Goal: Information Seeking & Learning: Learn about a topic

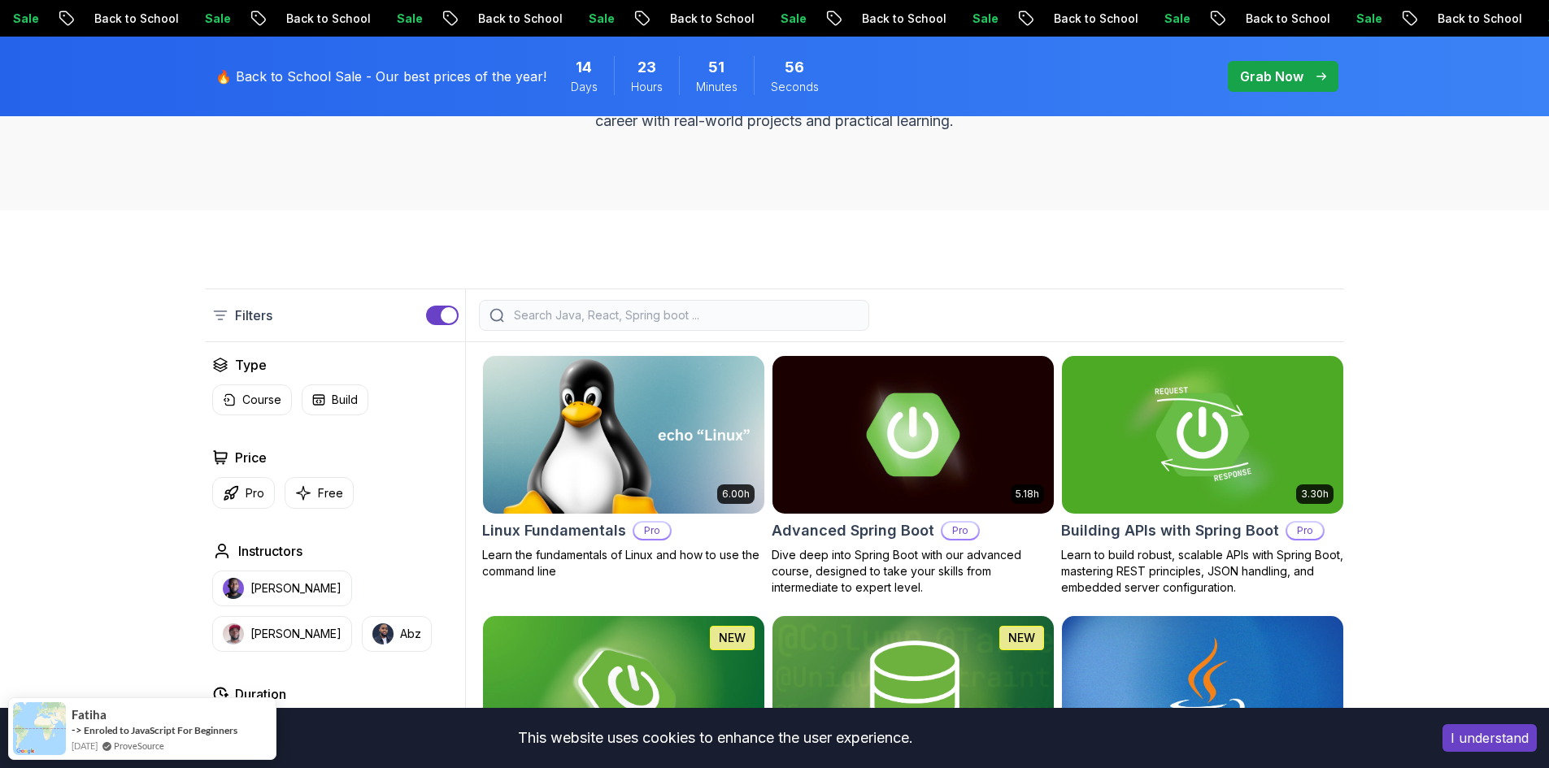
scroll to position [163, 0]
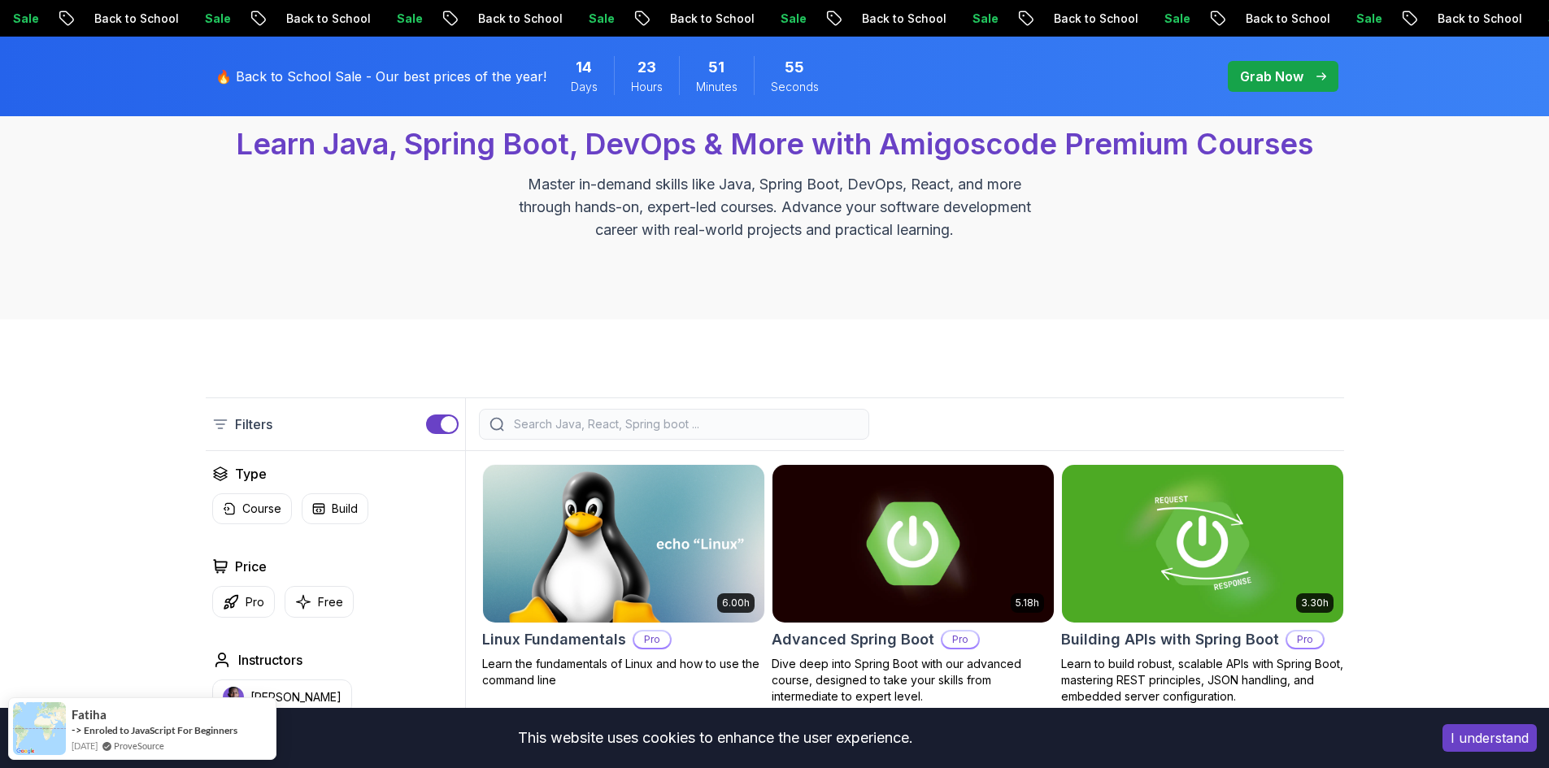
click at [699, 403] on div "Filters" at bounding box center [775, 425] width 1138 height 54
click at [700, 419] on input "search" at bounding box center [685, 424] width 348 height 16
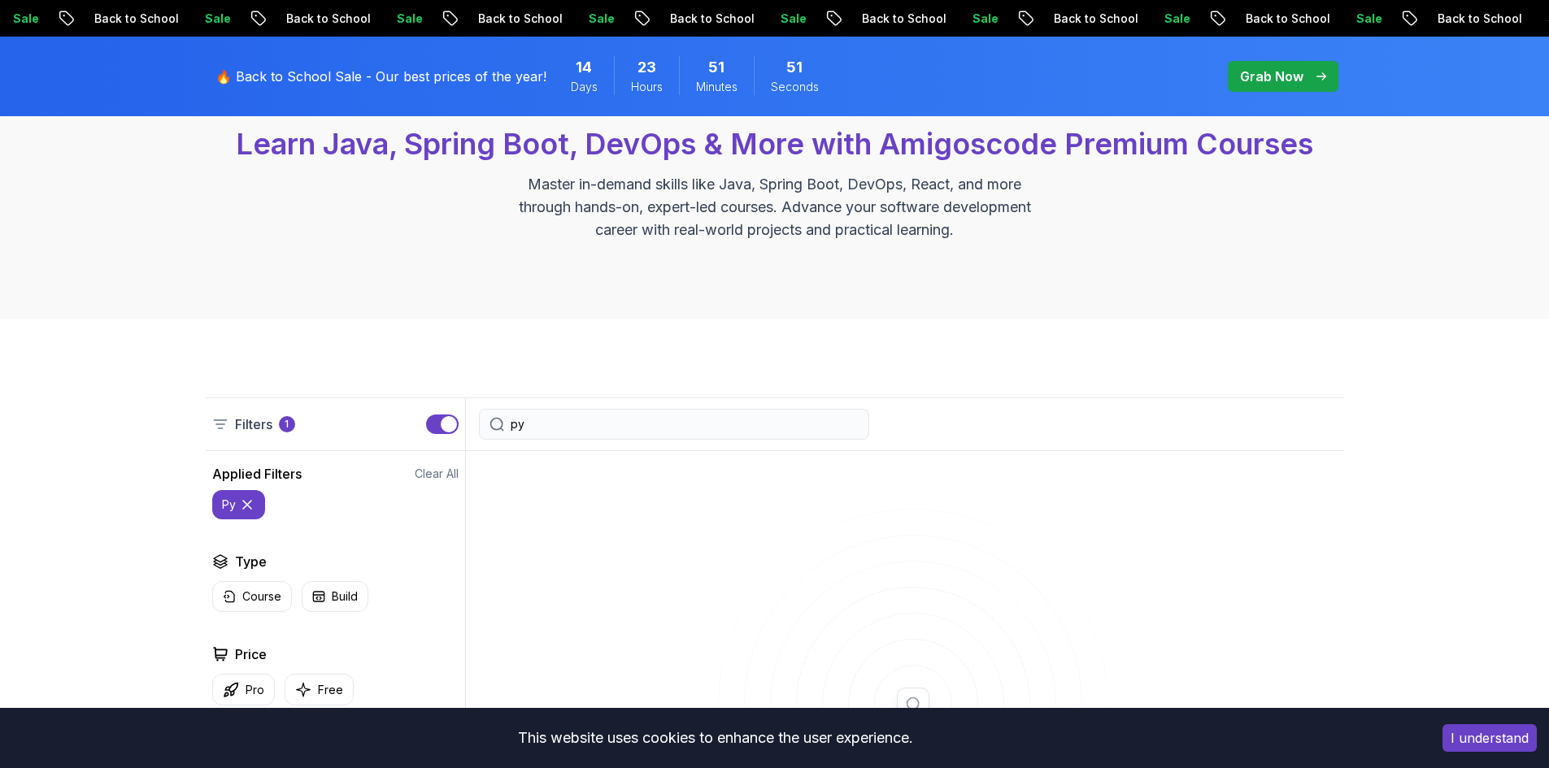
type input "p"
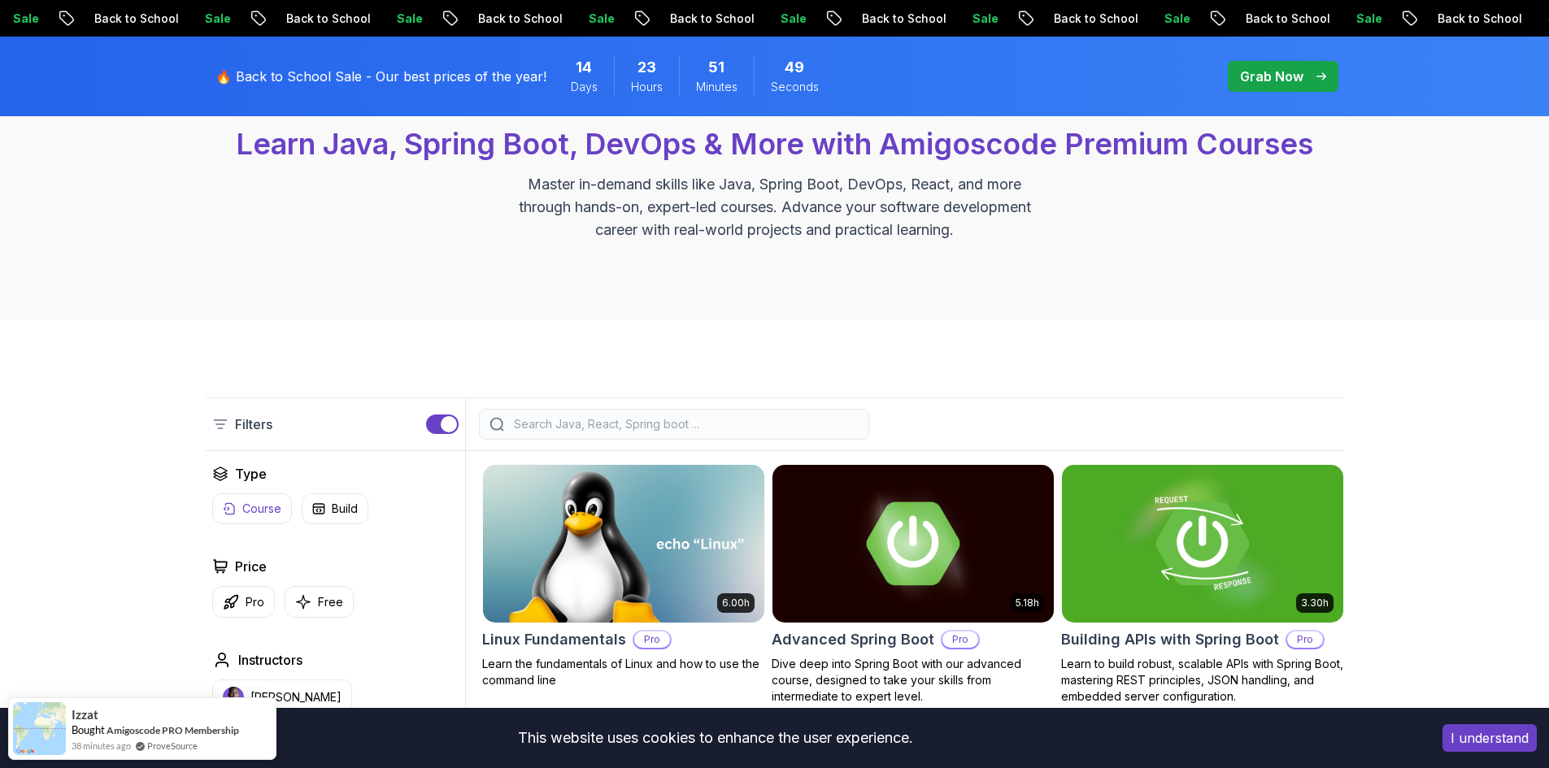
click at [254, 511] on p "Course" at bounding box center [261, 509] width 39 height 16
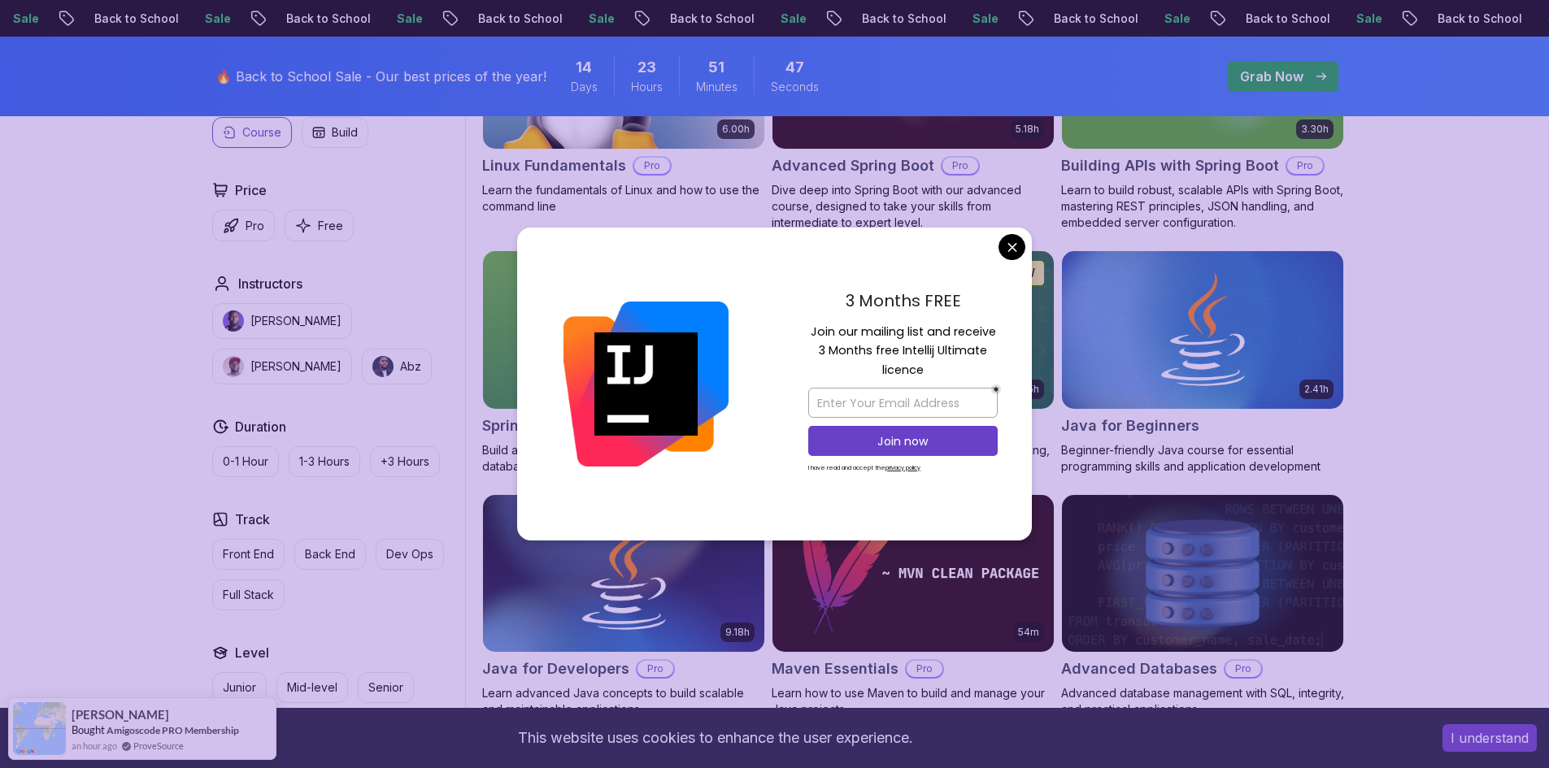
scroll to position [650, 0]
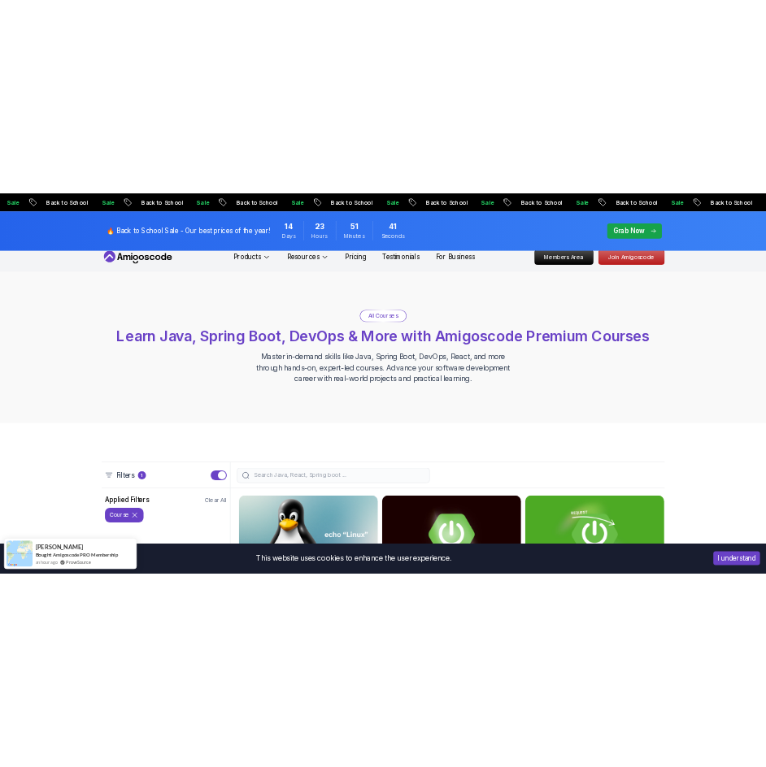
scroll to position [0, 0]
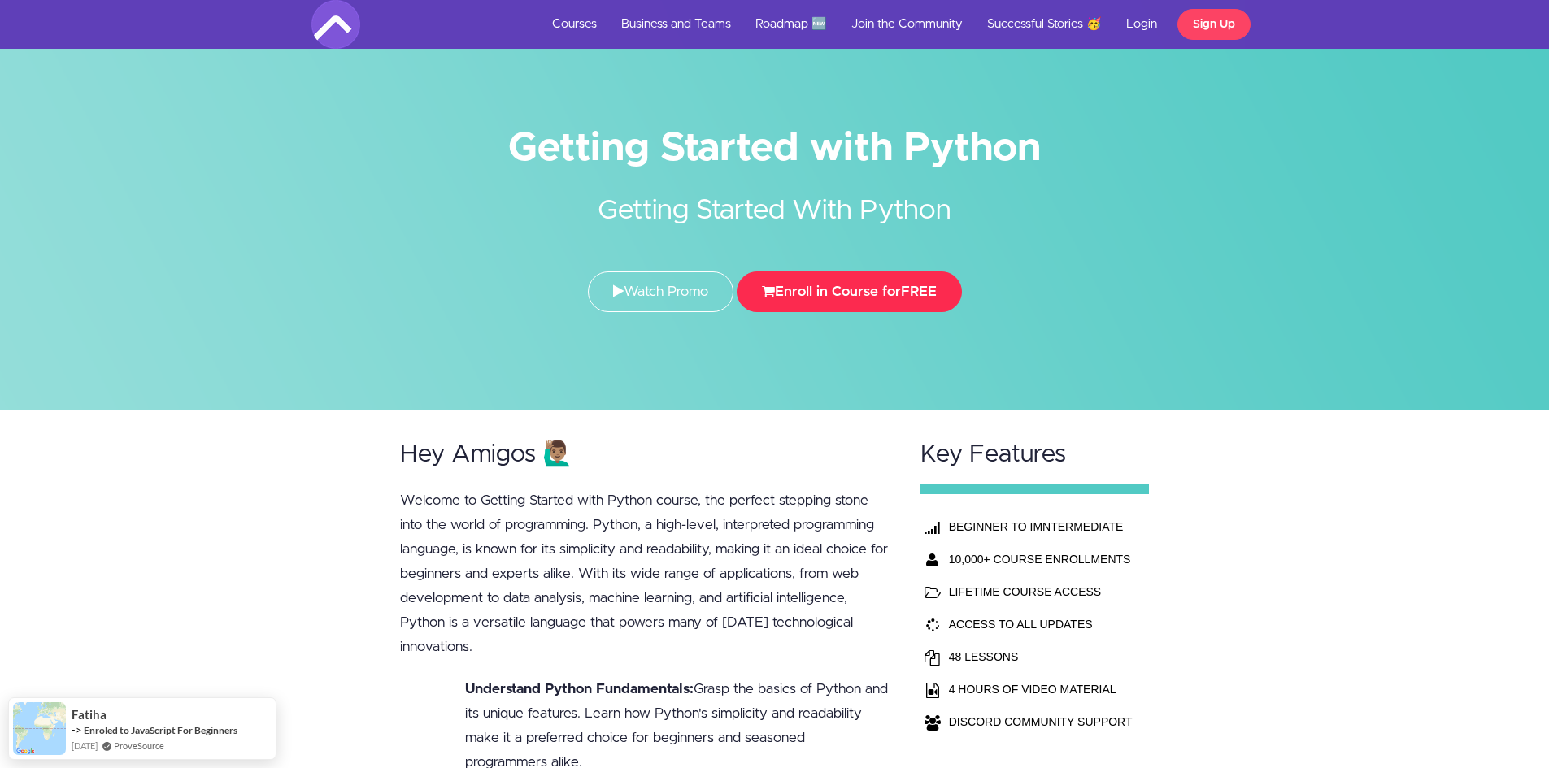
click at [774, 298] on icon "submit" at bounding box center [768, 292] width 13 height 14
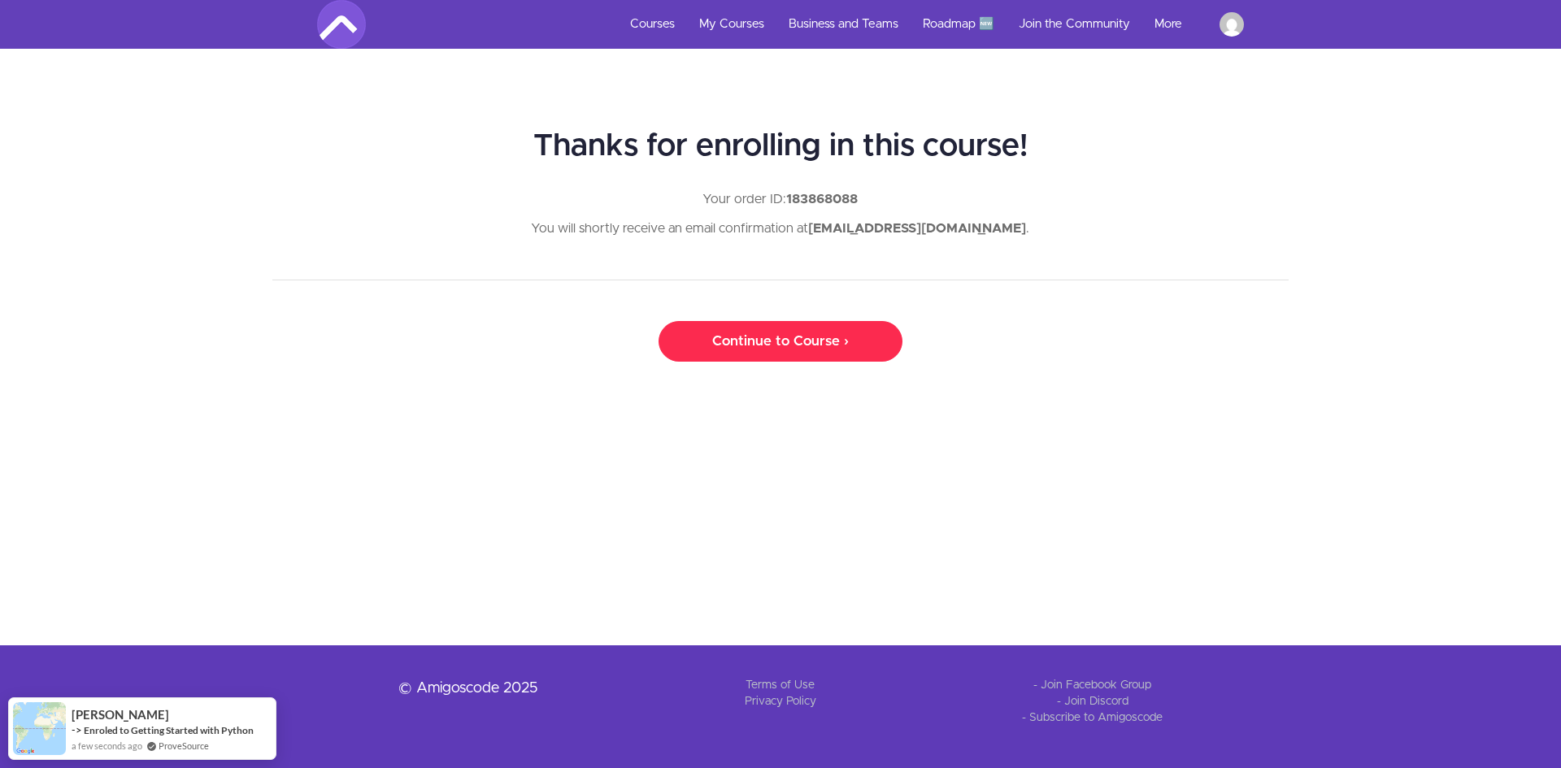
click at [840, 346] on link "Continue to Course ›" at bounding box center [781, 341] width 244 height 41
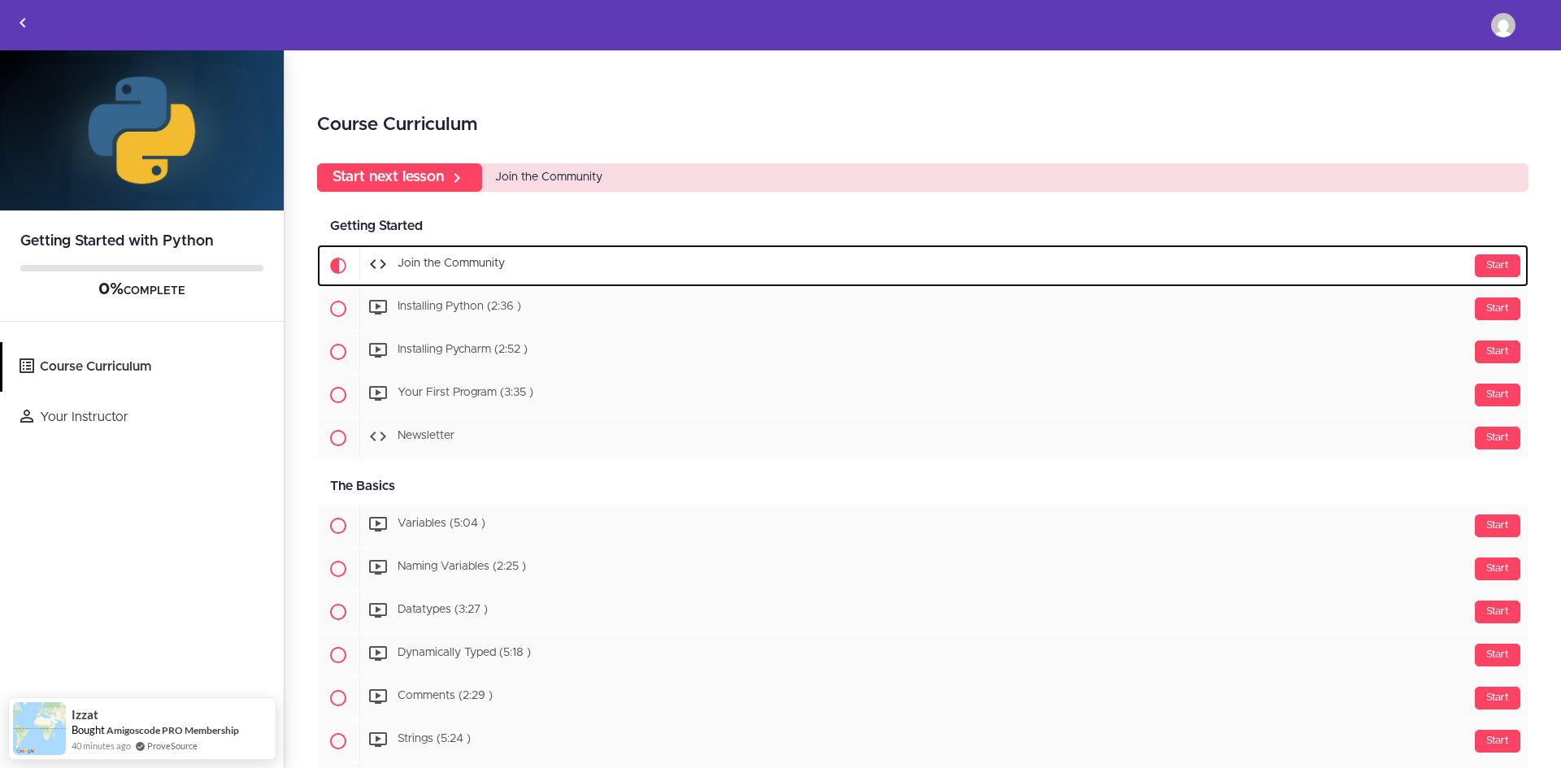
click at [454, 275] on div "Start Join the Community" at bounding box center [943, 265] width 1169 height 39
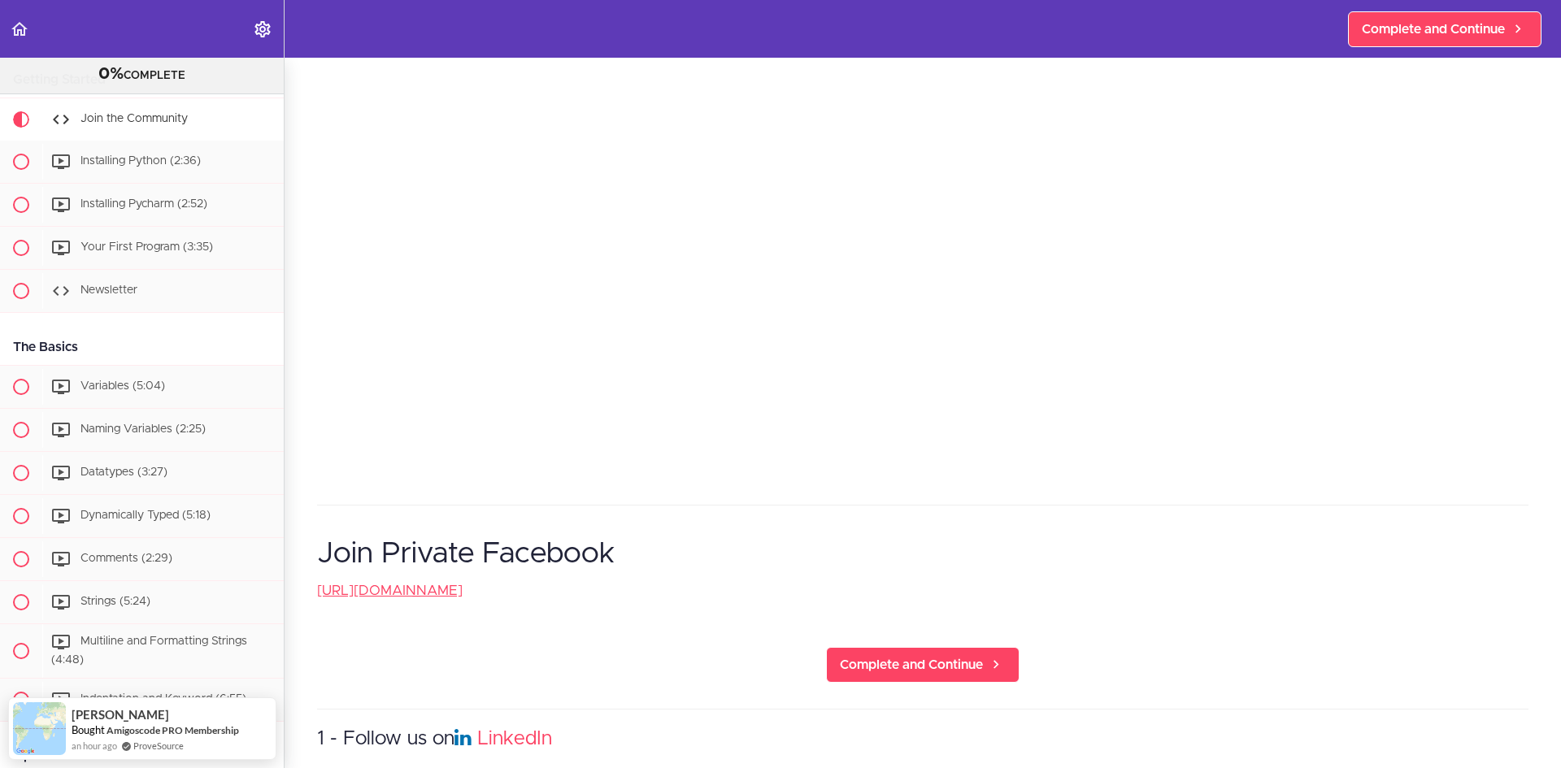
scroll to position [383, 0]
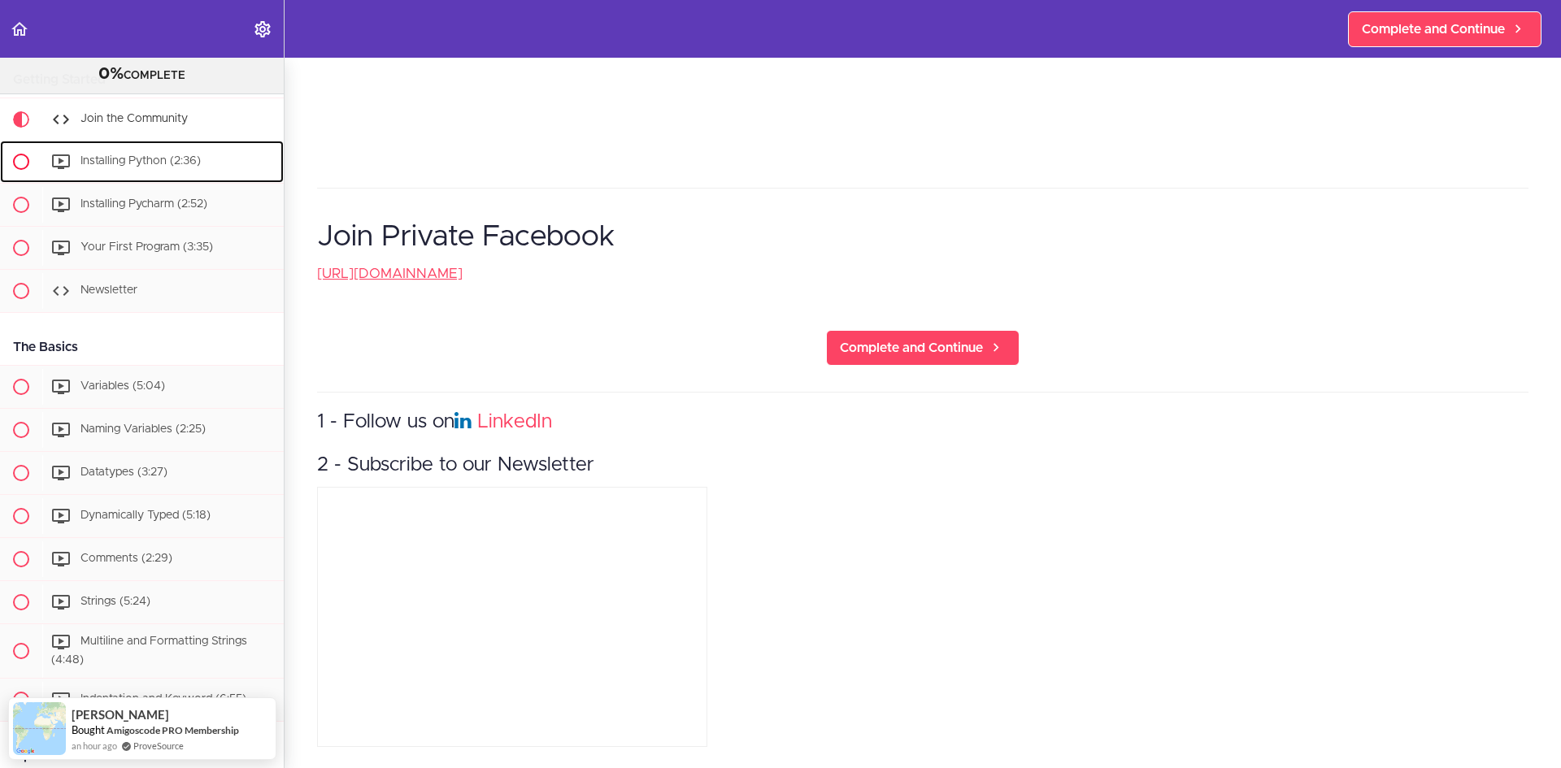
click at [108, 177] on div "Installing Python (2:36)" at bounding box center [162, 162] width 241 height 36
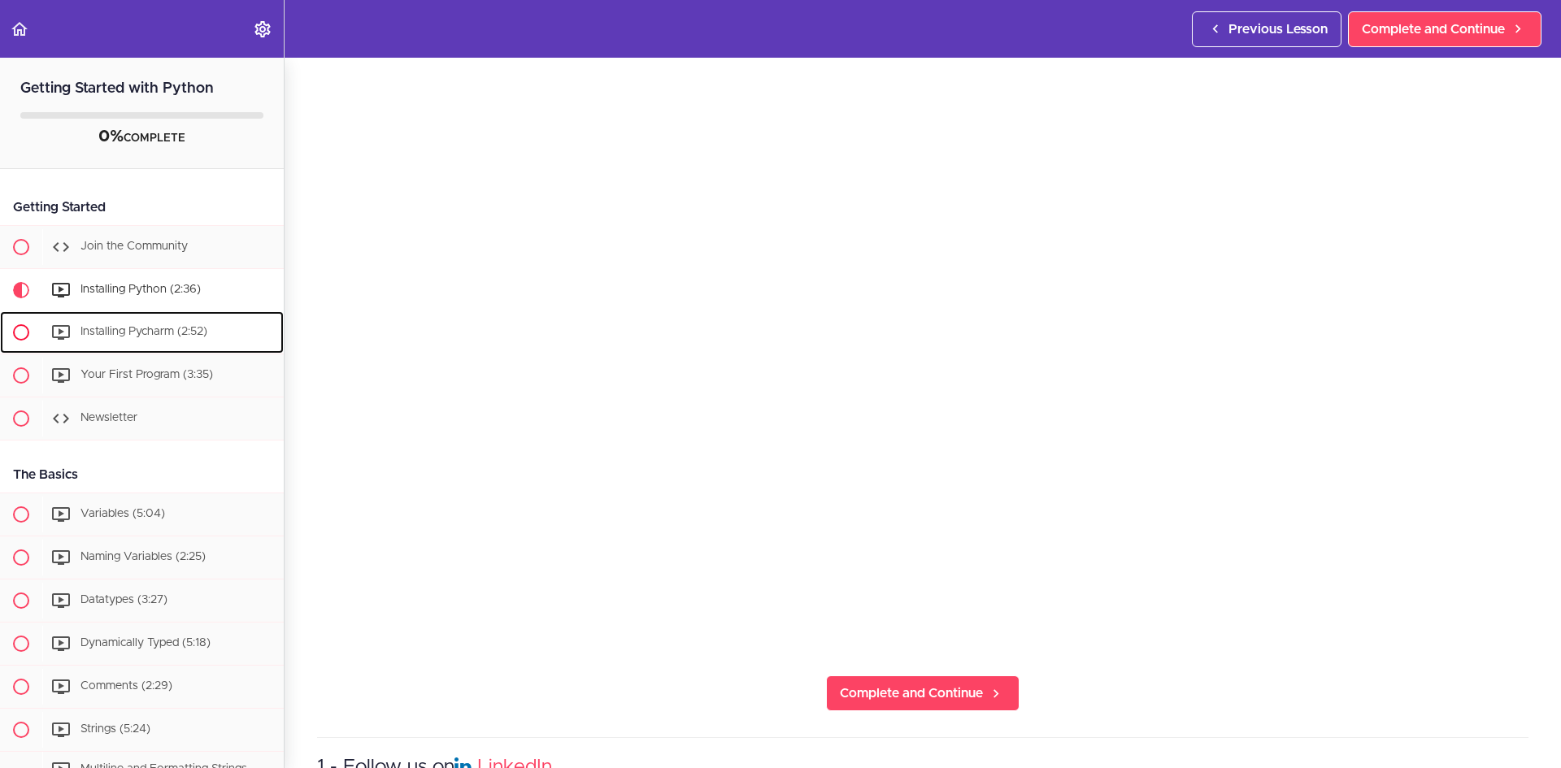
click at [80, 332] on span "Installing Pycharm (2:52)" at bounding box center [143, 331] width 127 height 11
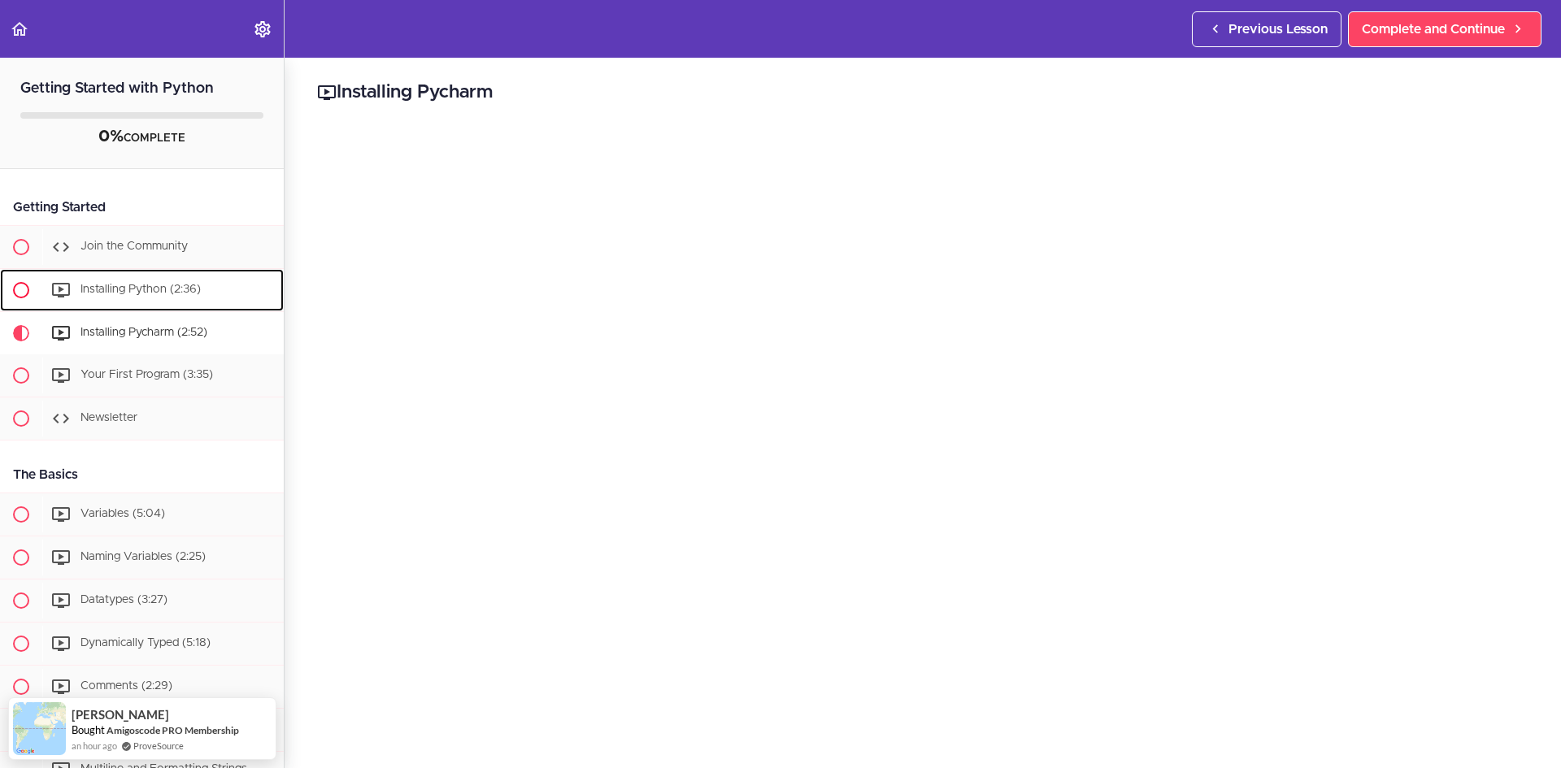
click at [133, 283] on div "Installing Python (2:36)" at bounding box center [162, 290] width 241 height 36
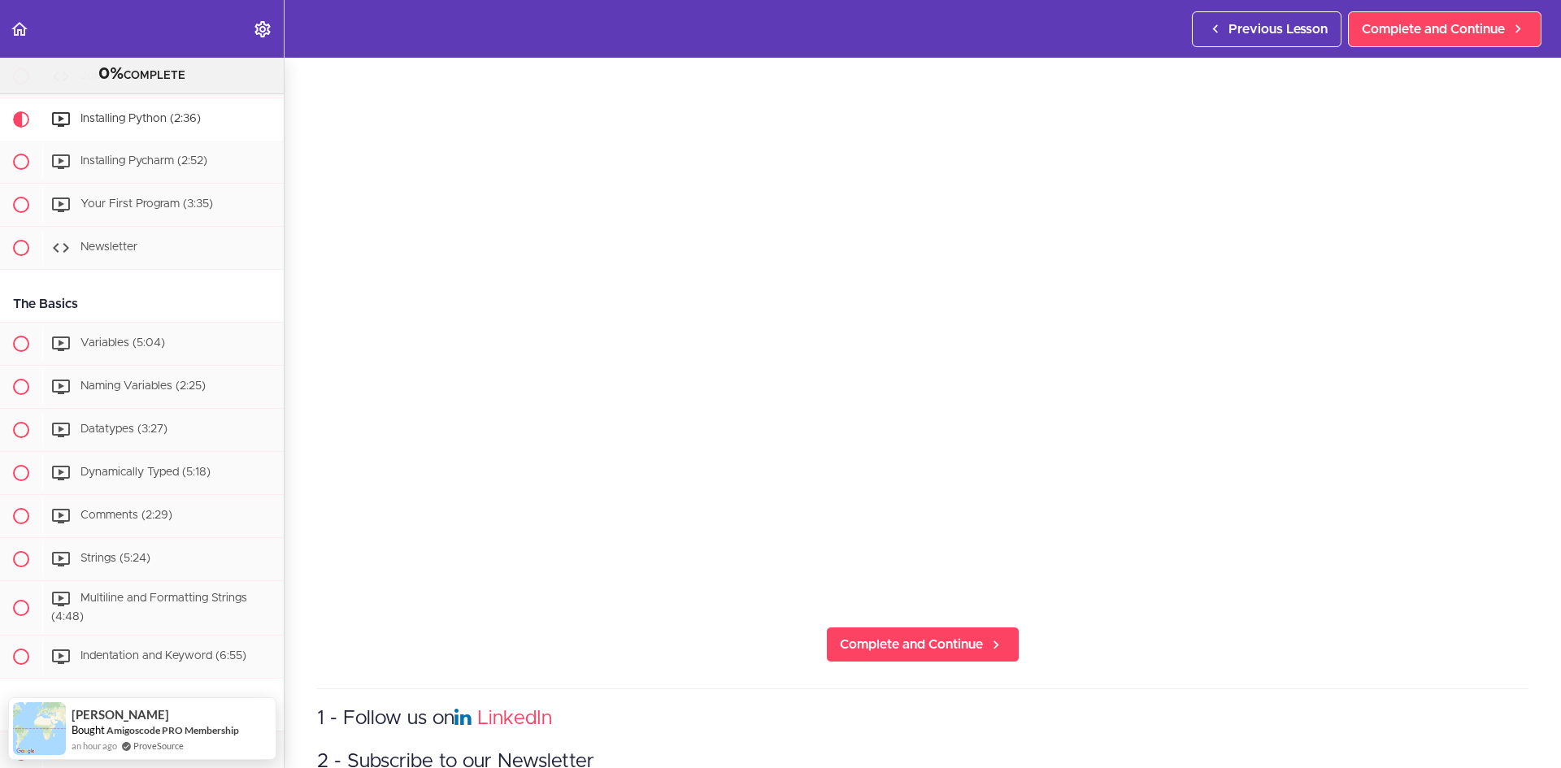
scroll to position [325, 0]
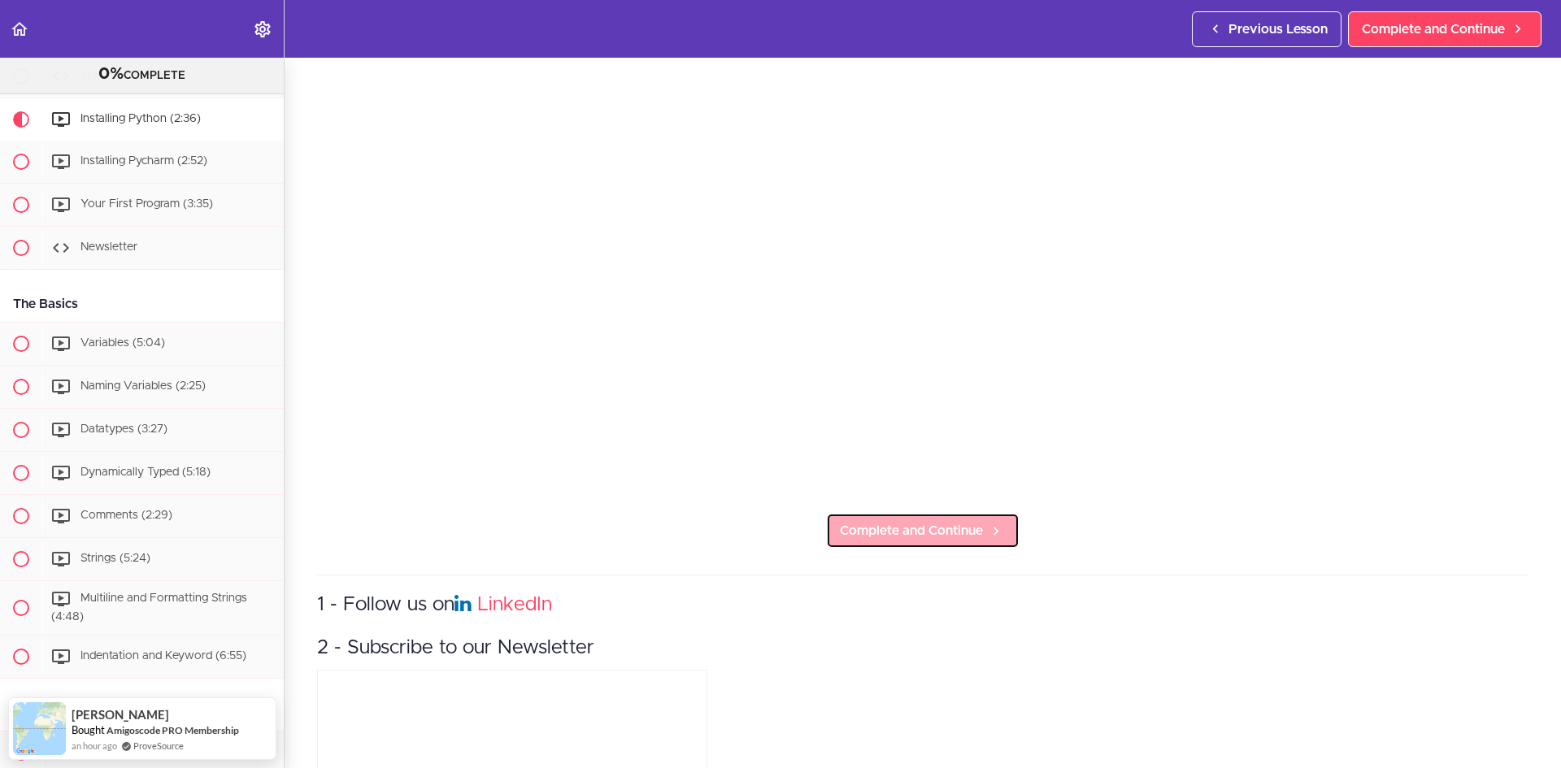
click at [923, 521] on span "Complete and Continue" at bounding box center [911, 531] width 143 height 20
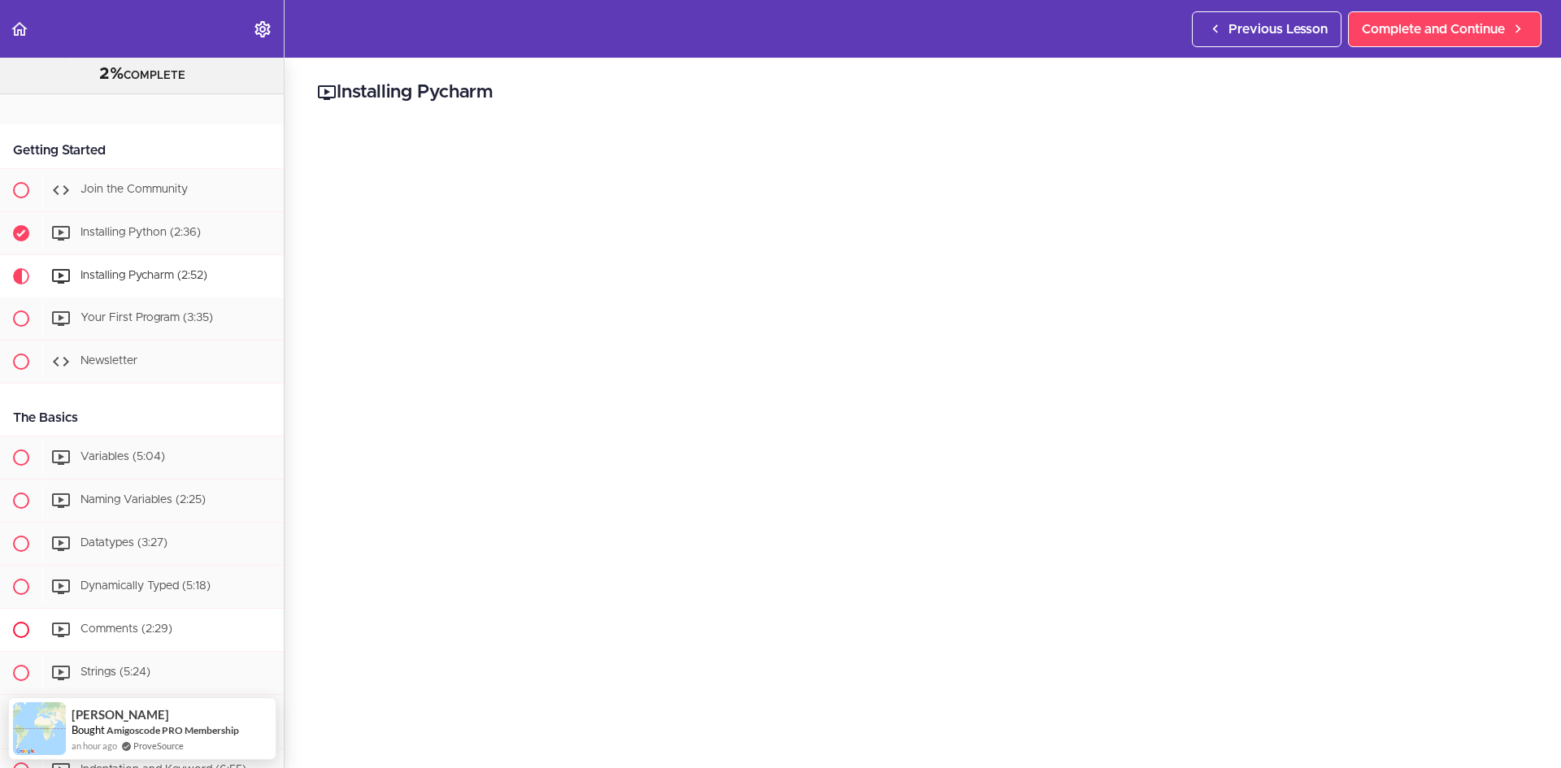
scroll to position [11, 0]
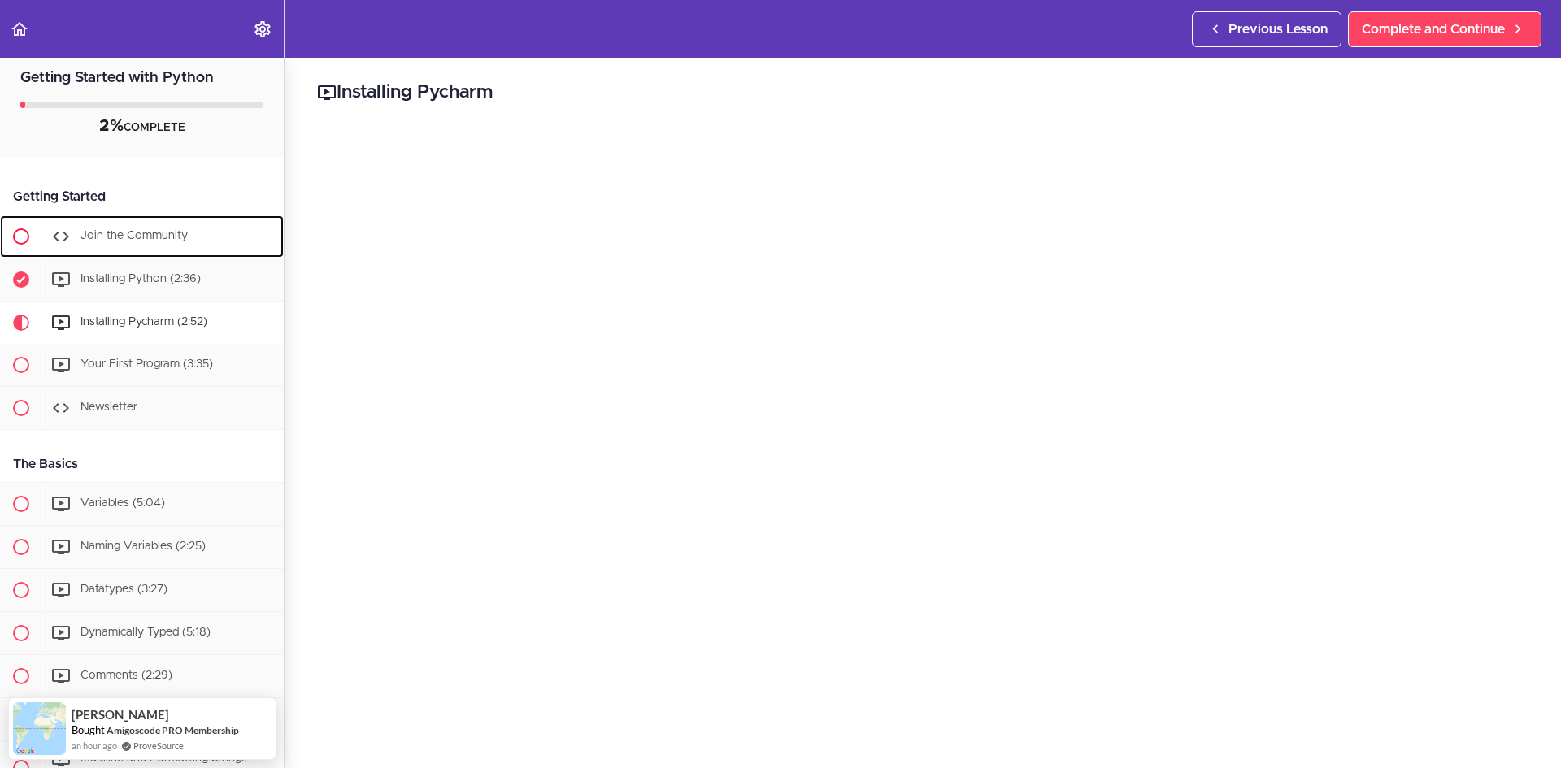
click at [131, 248] on div "Join the Community" at bounding box center [162, 237] width 241 height 36
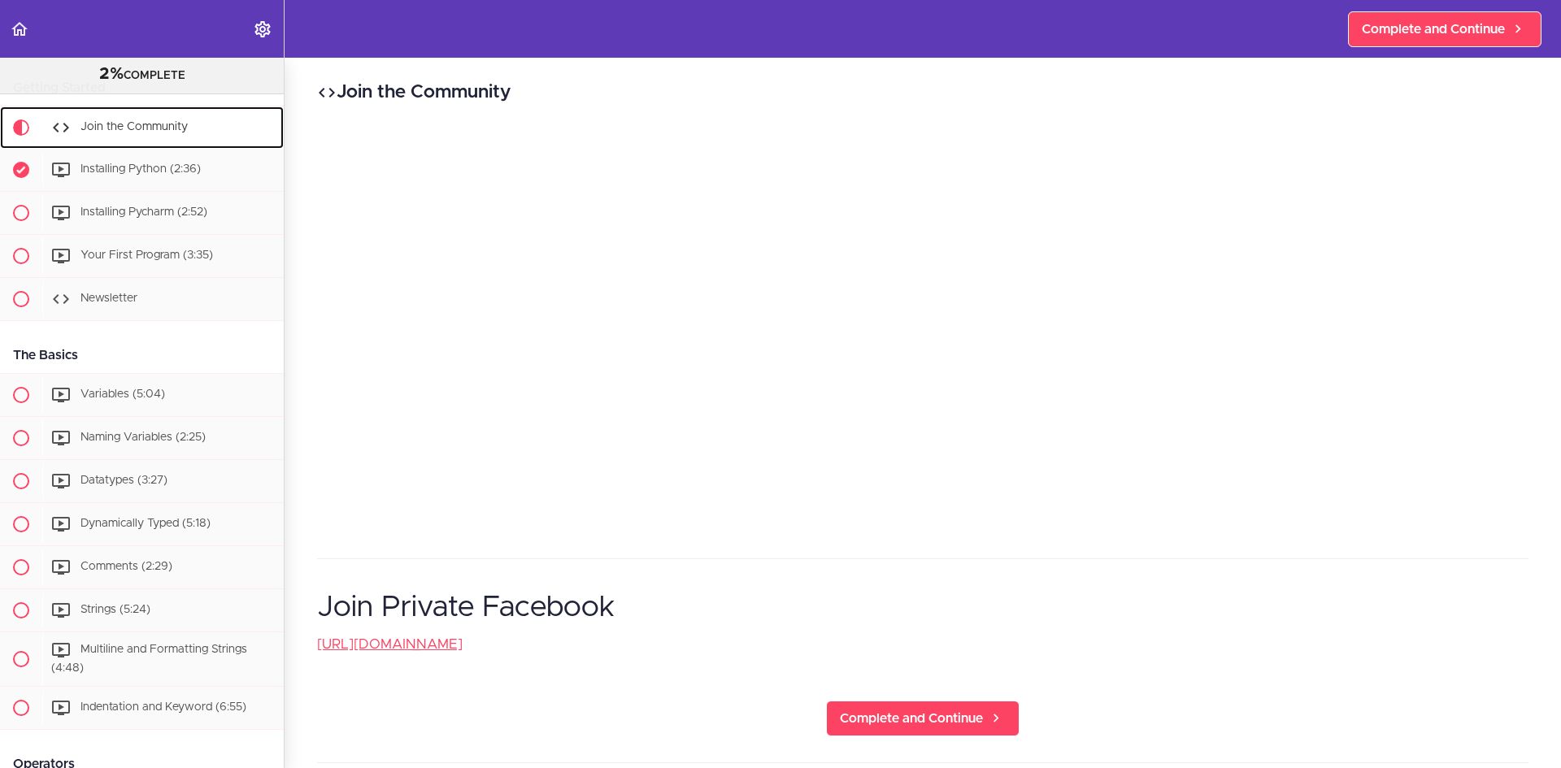
scroll to position [107, 0]
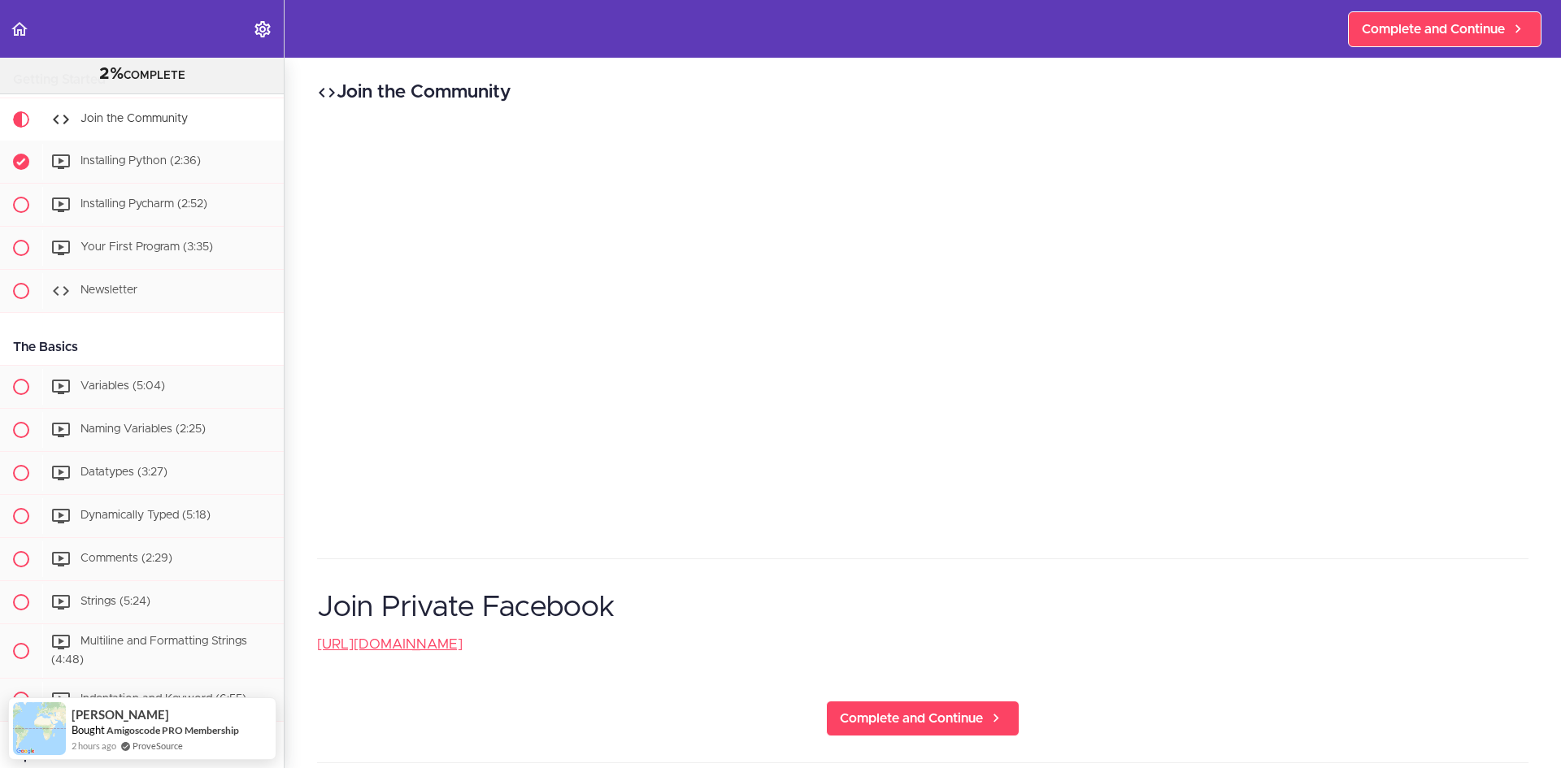
click at [936, 681] on div "Join the Community Join Private Facebook [URL][DOMAIN_NAME] Complete and Contin…" at bounding box center [923, 413] width 1276 height 711
click at [948, 706] on link "Complete and Continue" at bounding box center [922, 719] width 193 height 36
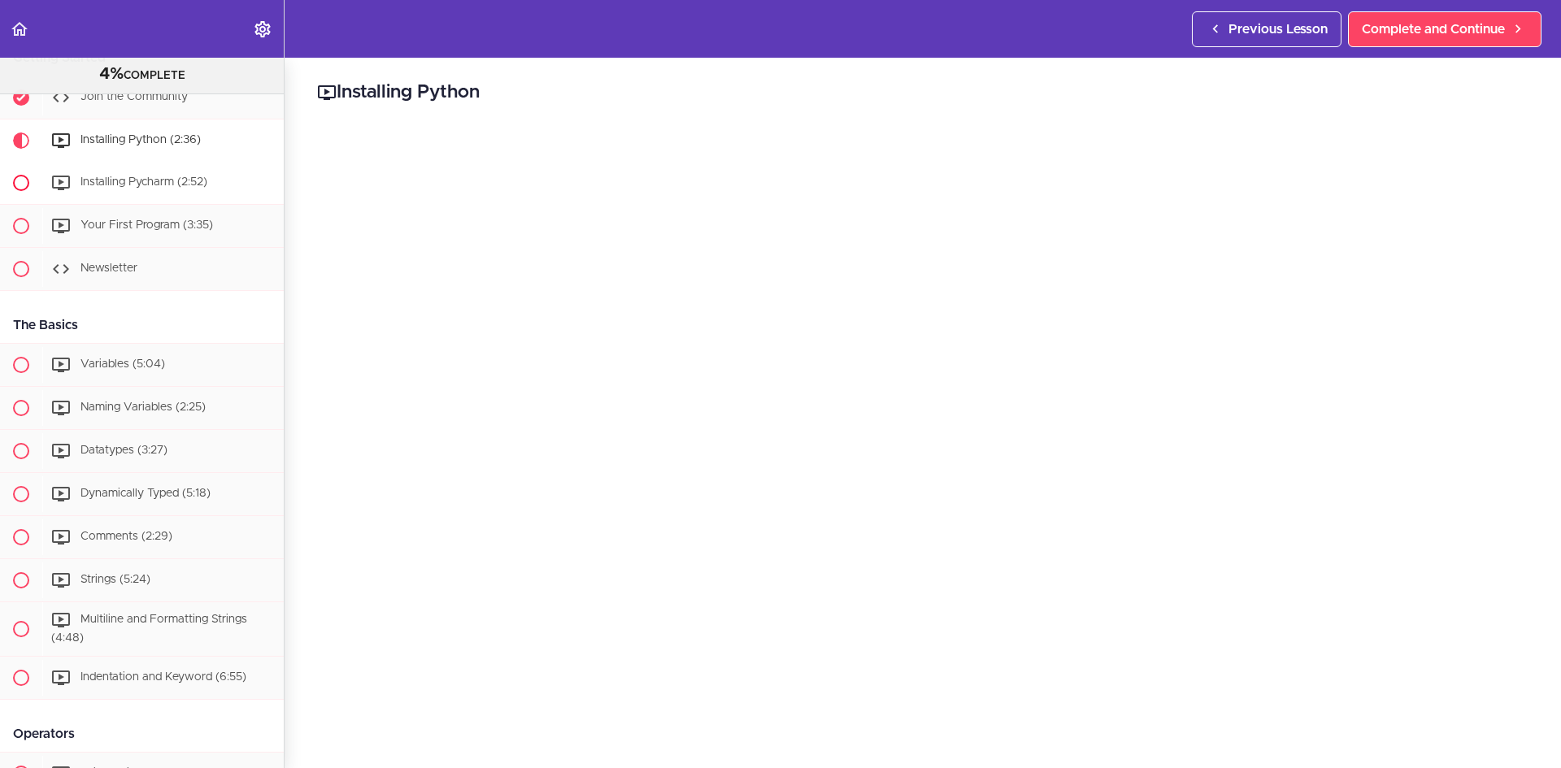
scroll to position [130, 0]
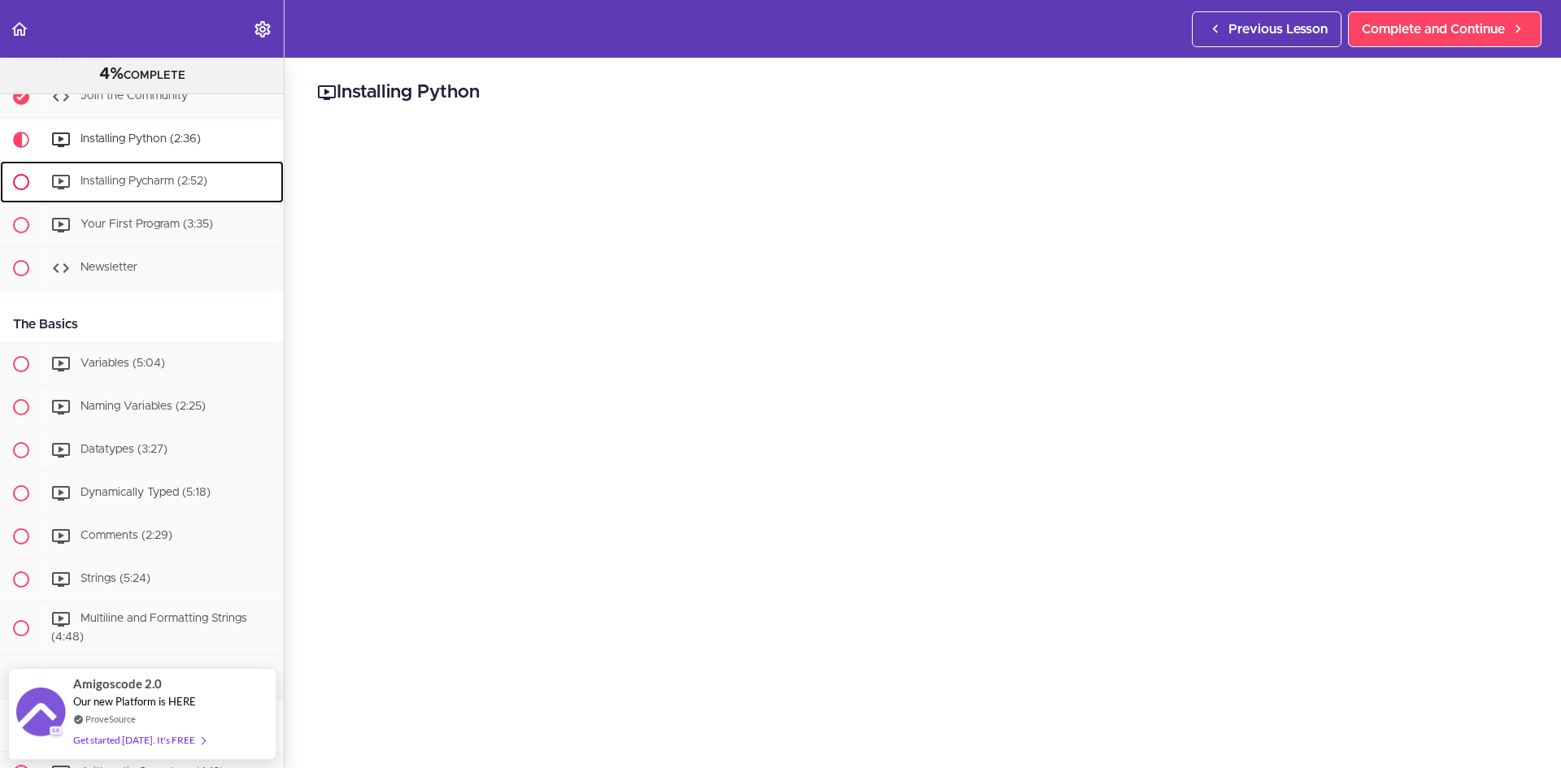
click at [123, 182] on span "Installing Pycharm (2:52)" at bounding box center [143, 181] width 127 height 11
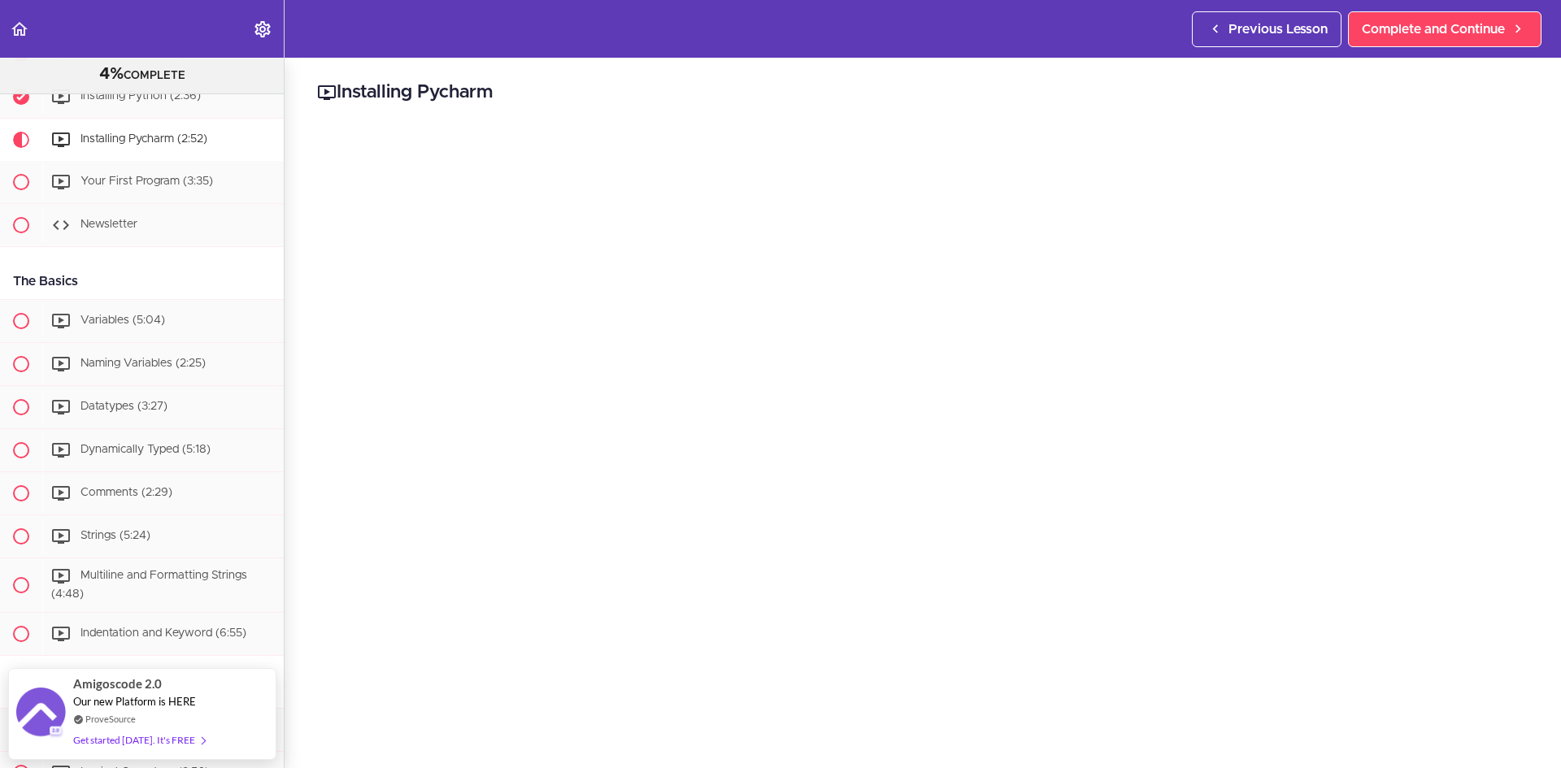
scroll to position [163, 0]
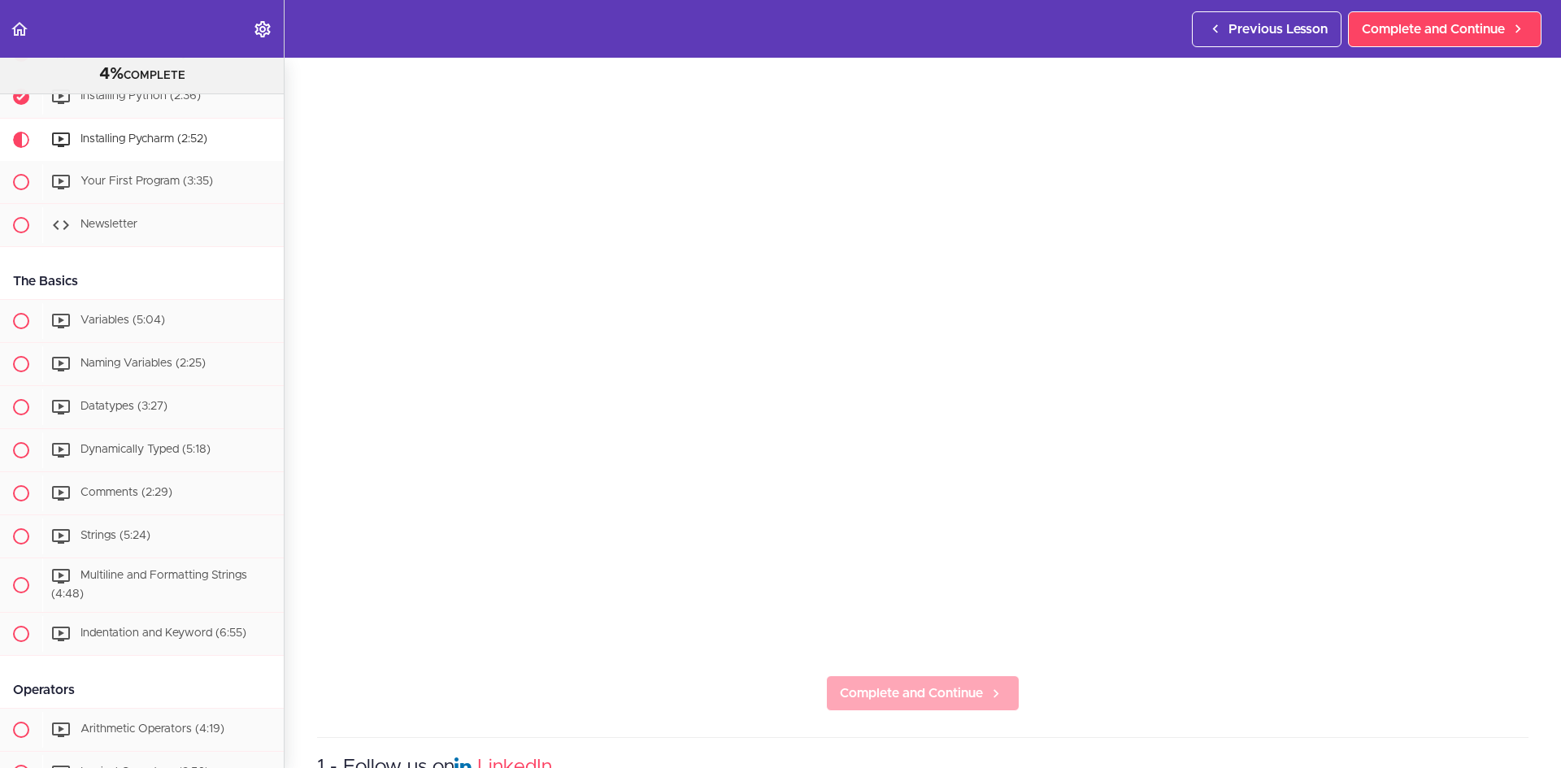
click at [946, 703] on section "Getting Started with Python 4% COMPLETE Getting Started Join the Community Inst…" at bounding box center [780, 413] width 1561 height 711
click at [906, 676] on link "Complete and Continue" at bounding box center [922, 694] width 193 height 36
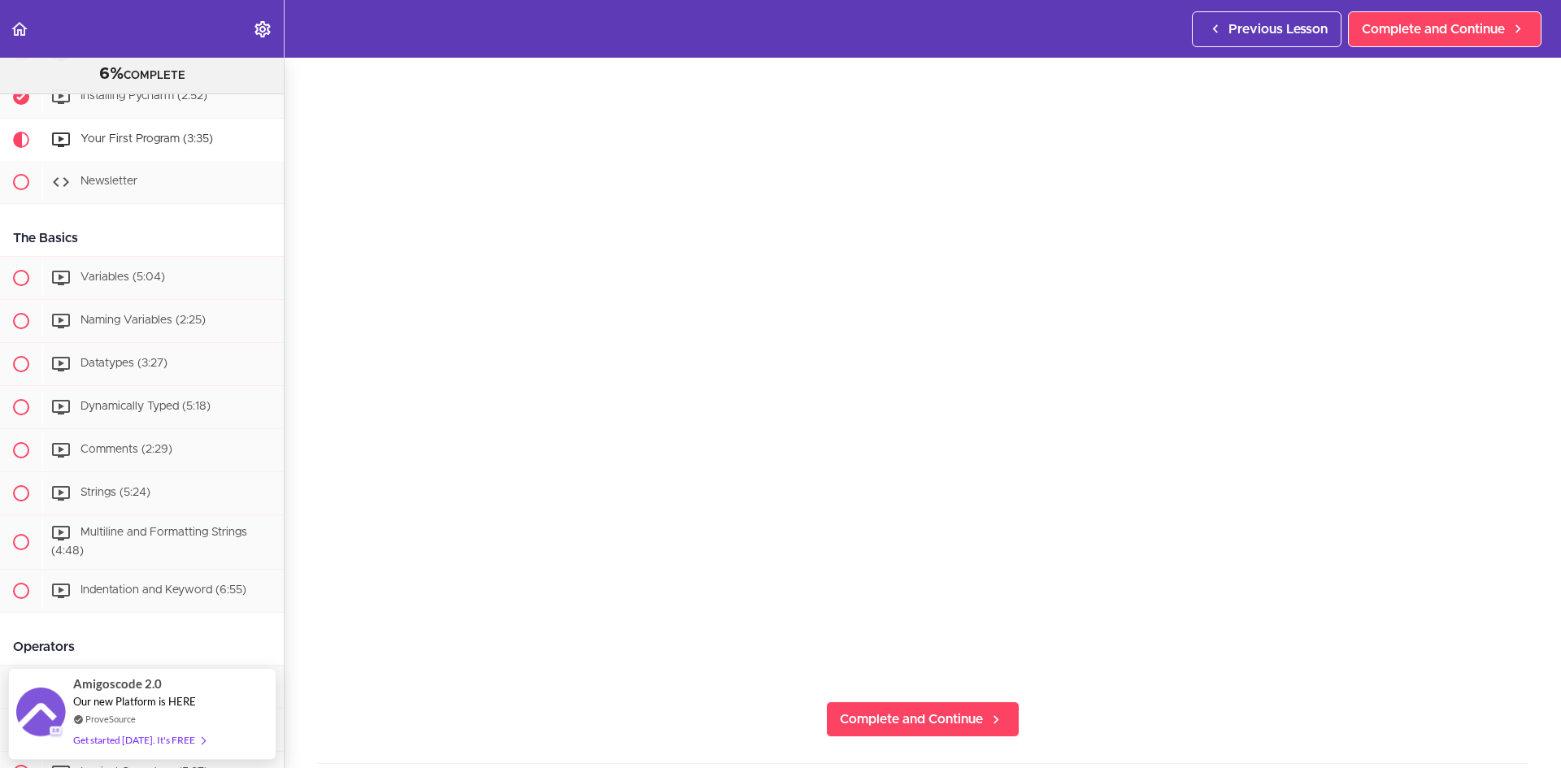
scroll to position [163, 0]
